Goal: Task Accomplishment & Management: Manage account settings

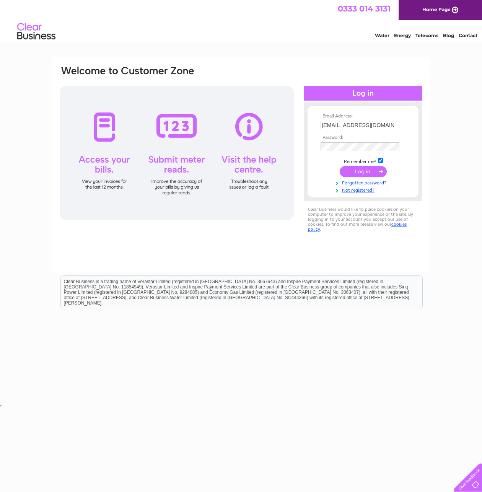
click at [362, 173] on input "submit" at bounding box center [362, 171] width 47 height 11
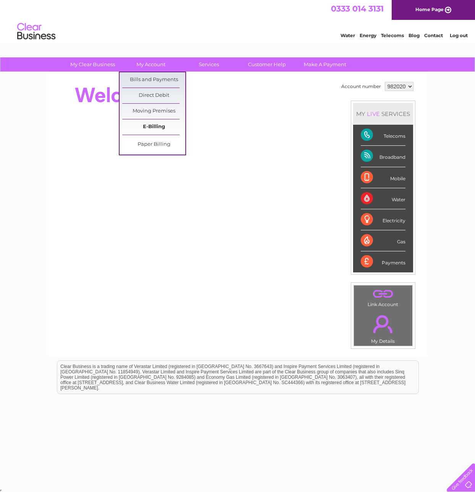
click at [160, 125] on link "E-Billing" at bounding box center [153, 126] width 63 height 15
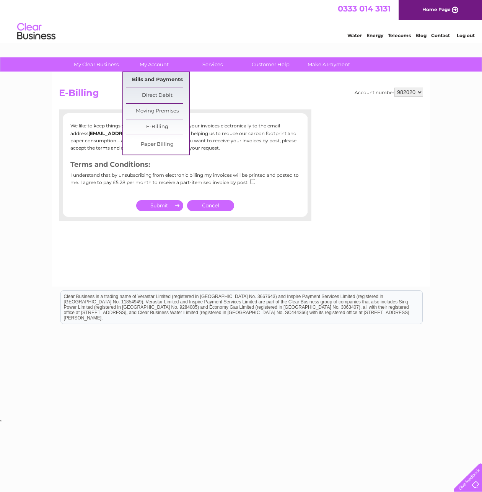
click at [169, 76] on link "Bills and Payments" at bounding box center [157, 79] width 63 height 15
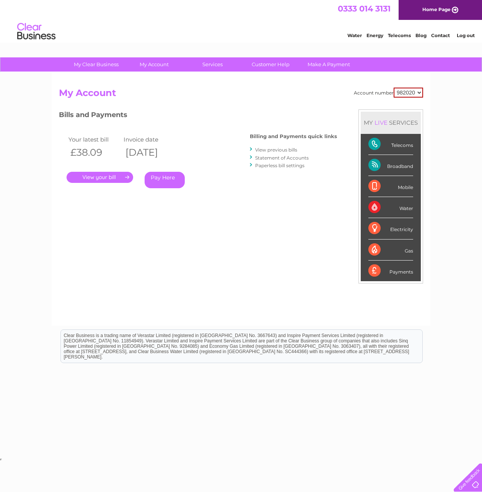
click at [262, 151] on link "View previous bills" at bounding box center [276, 150] width 42 height 6
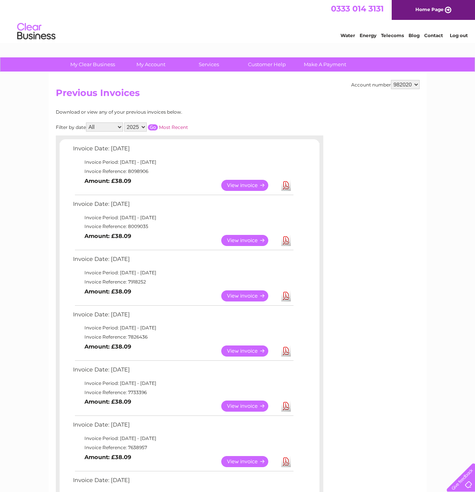
click at [237, 293] on link "View" at bounding box center [249, 295] width 56 height 11
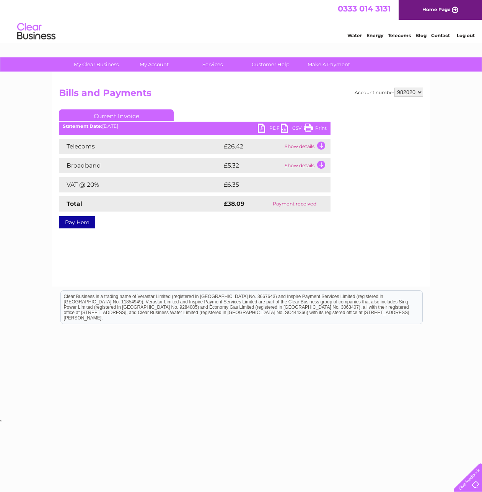
click at [262, 128] on link "PDF" at bounding box center [269, 128] width 23 height 11
